Goal: Transaction & Acquisition: Obtain resource

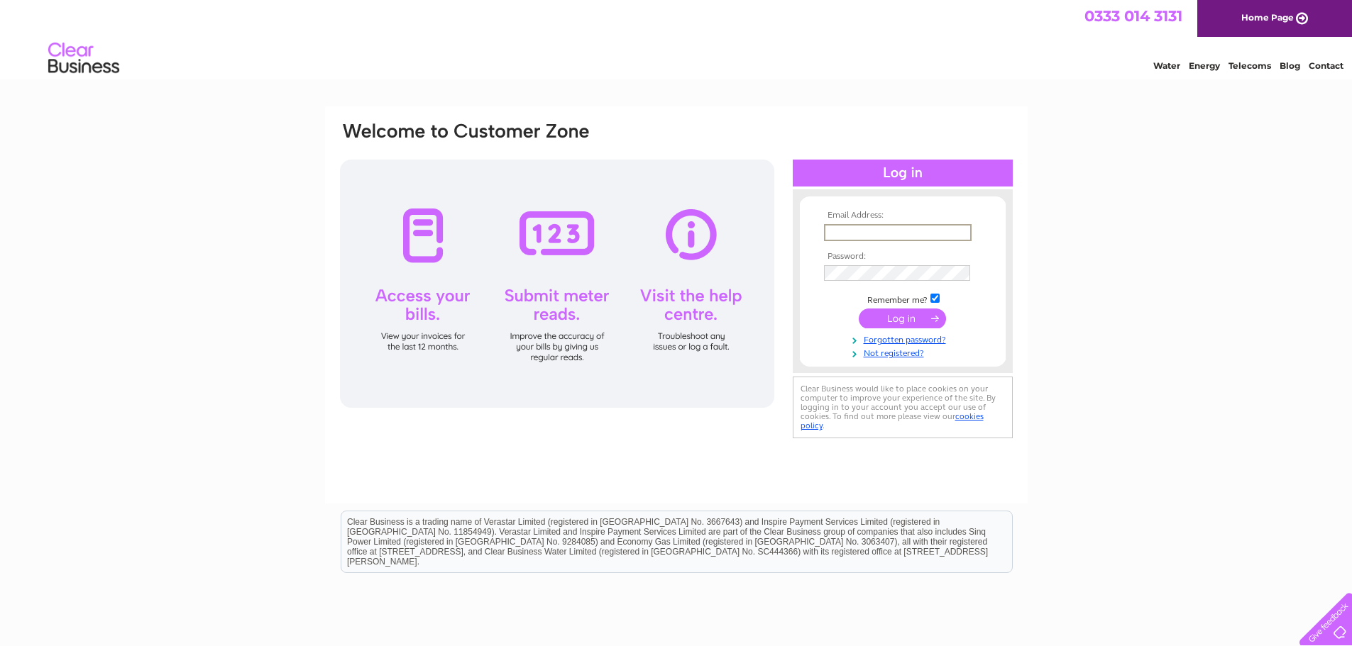
click at [878, 234] on input "text" at bounding box center [898, 232] width 148 height 17
type input "info@williamshearer.co.uk"
click at [822, 264] on td at bounding box center [902, 273] width 165 height 23
click at [859, 309] on input "submit" at bounding box center [902, 319] width 87 height 20
click at [925, 321] on input "submit" at bounding box center [902, 317] width 87 height 20
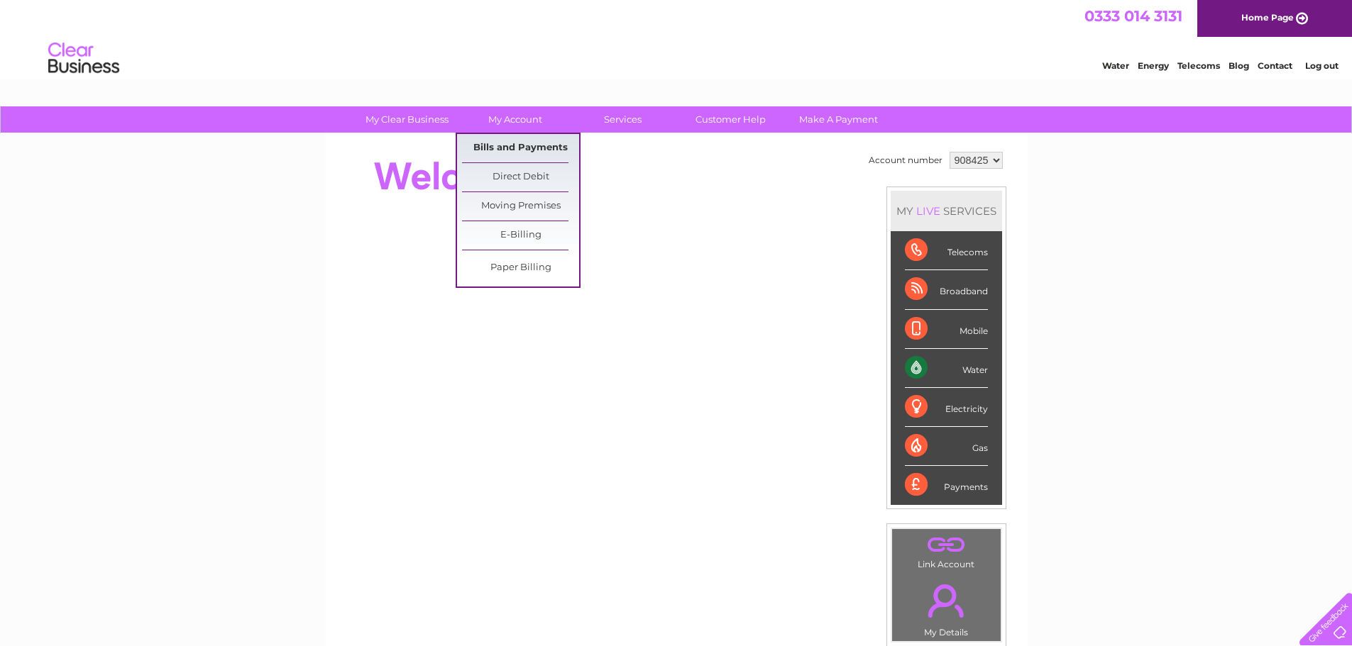
click at [533, 148] on link "Bills and Payments" at bounding box center [520, 148] width 117 height 28
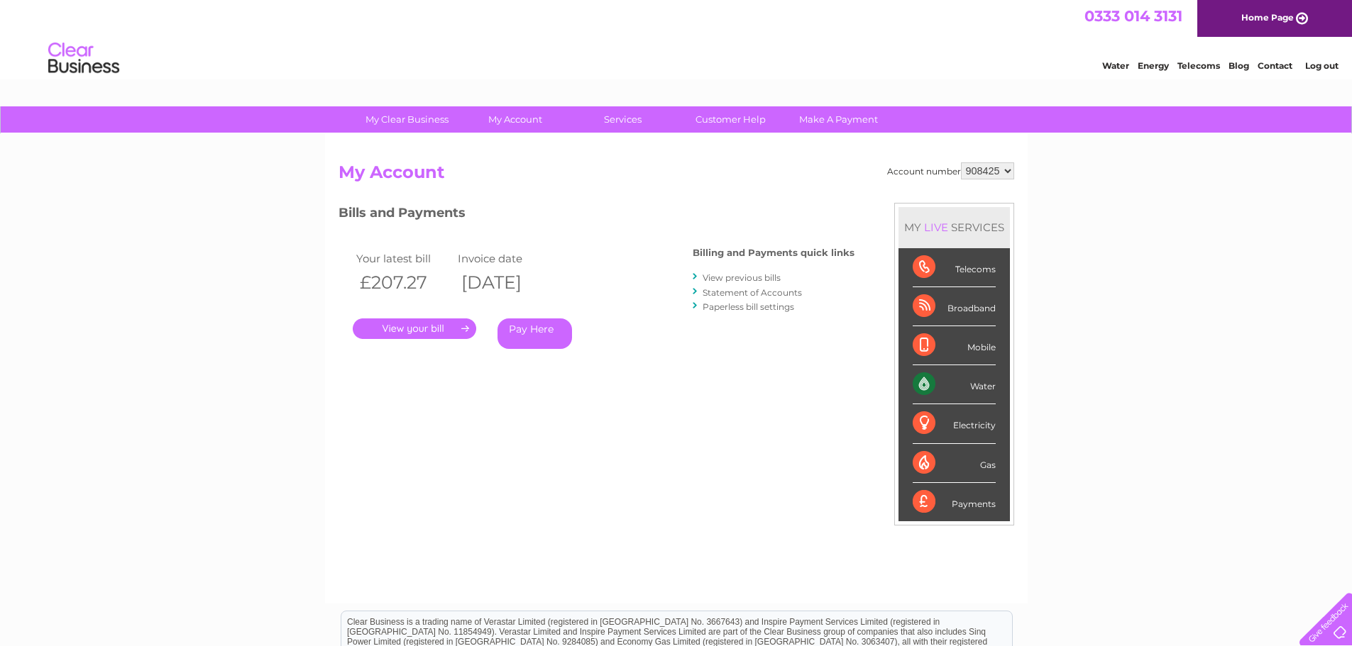
click at [437, 329] on link "." at bounding box center [414, 329] width 123 height 21
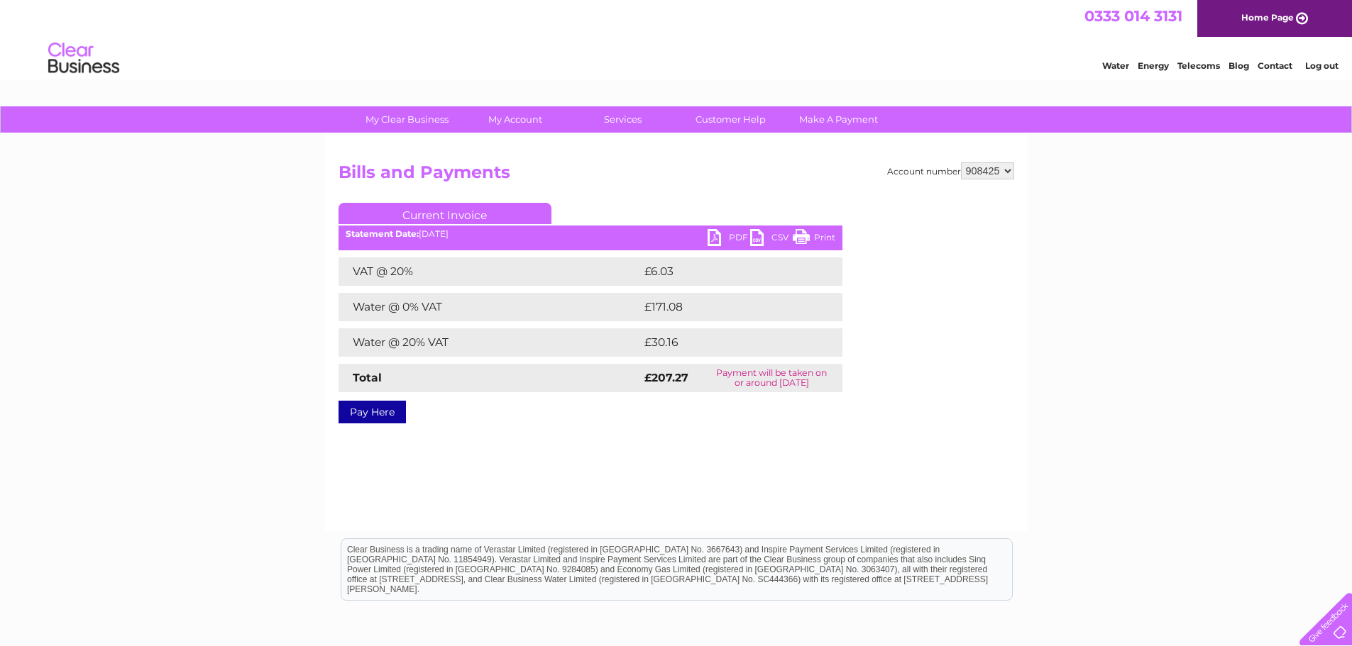
drag, startPoint x: 714, startPoint y: 180, endPoint x: 668, endPoint y: 186, distance: 46.6
click at [668, 186] on h2 "Bills and Payments" at bounding box center [676, 175] width 676 height 27
drag, startPoint x: 820, startPoint y: 232, endPoint x: 1032, endPoint y: 13, distance: 304.6
click at [820, 232] on link "Print" at bounding box center [814, 239] width 43 height 21
click at [713, 234] on link "PDF" at bounding box center [728, 239] width 43 height 21
